Goal: Entertainment & Leisure: Browse casually

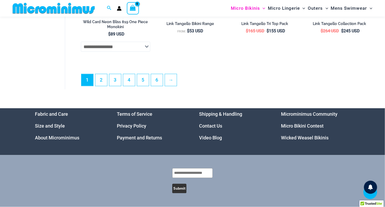
scroll to position [1400, 0]
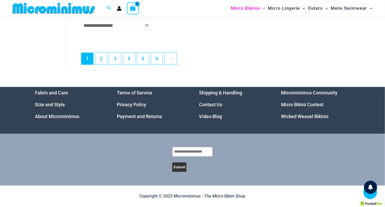
click at [303, 92] on link "Microminimus Community" at bounding box center [310, 93] width 57 height 6
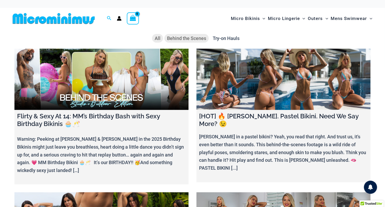
click at [191, 38] on span "Behind the Scenes" at bounding box center [186, 38] width 39 height 6
click at [223, 40] on span "Try-on Hauls" at bounding box center [226, 38] width 27 height 6
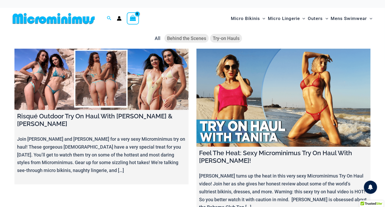
click at [192, 35] on span "Behind the Scenes" at bounding box center [186, 38] width 39 height 6
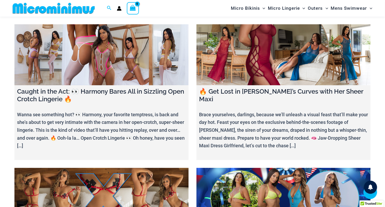
scroll to position [600, 0]
